Goal: Transaction & Acquisition: Purchase product/service

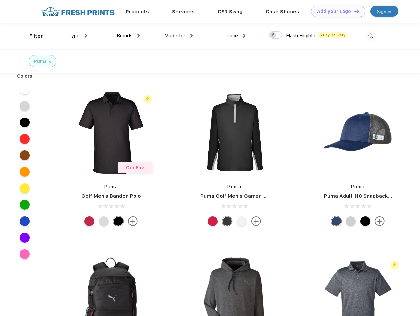
scroll to position [0, 0]
click at [335, 11] on link "Add your Logo Design Tool" at bounding box center [338, 12] width 54 height 12
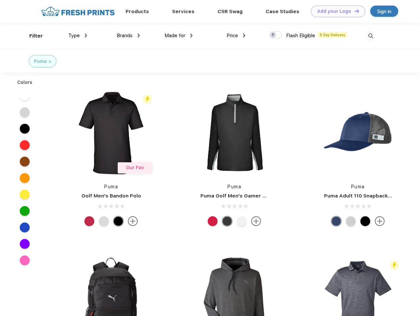
click at [0, 0] on div "Design Tool" at bounding box center [0, 0] width 0 height 0
click at [353, 11] on link "Add your Logo Design Tool" at bounding box center [338, 12] width 54 height 12
click at [32, 36] on div "Filter" at bounding box center [36, 36] width 14 height 8
click at [78, 36] on span "Type" at bounding box center [74, 36] width 12 height 6
click at [128, 36] on span "Brands" at bounding box center [125, 36] width 16 height 6
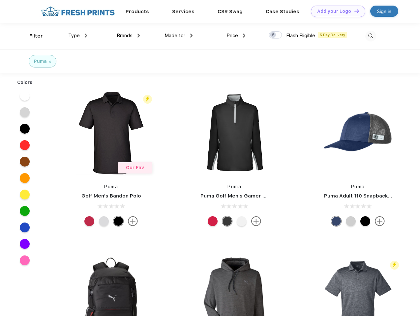
click at [179, 36] on span "Made for" at bounding box center [174, 36] width 21 height 6
click at [236, 36] on span "Price" at bounding box center [232, 36] width 12 height 6
click at [275, 35] on div at bounding box center [275, 34] width 13 height 7
click at [273, 35] on input "checkbox" at bounding box center [271, 33] width 4 height 4
click at [370, 36] on img at bounding box center [370, 36] width 11 height 11
